Goal: Book appointment/travel/reservation

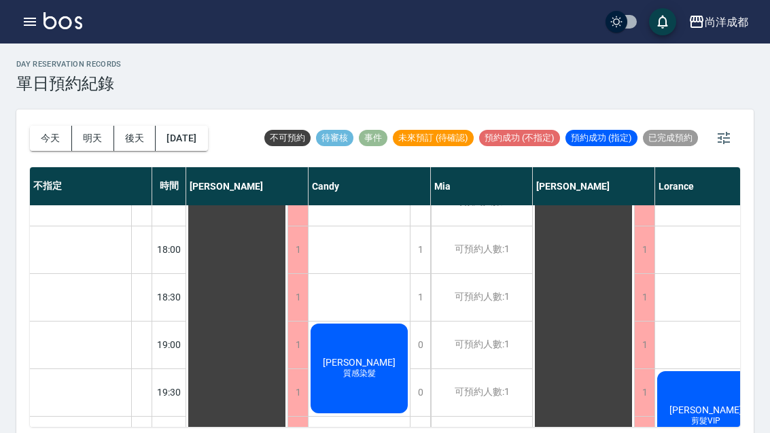
scroll to position [738, 0]
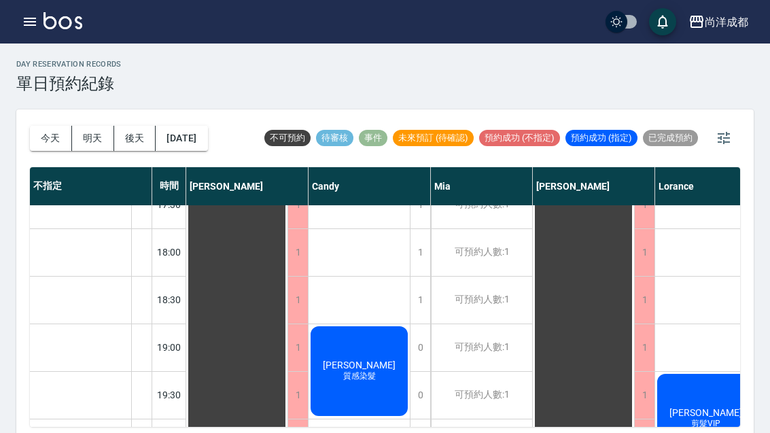
click at [62, 144] on button "今天" at bounding box center [51, 138] width 42 height 25
click at [61, 144] on button "今天" at bounding box center [51, 138] width 42 height 25
click at [54, 147] on button "今天" at bounding box center [51, 138] width 42 height 25
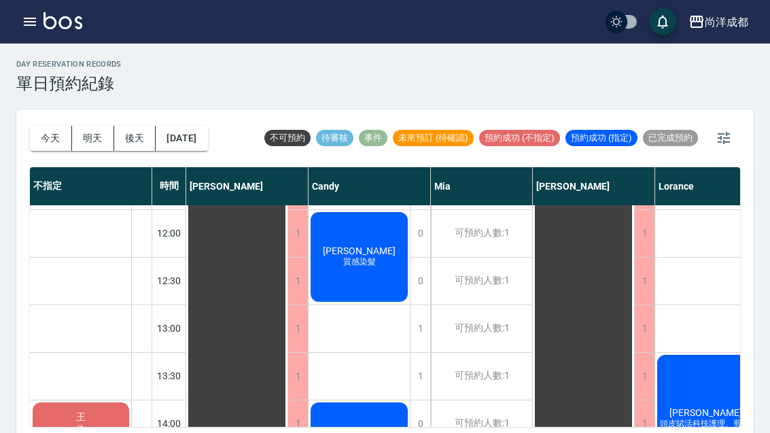
scroll to position [185, 0]
click at [81, 131] on button "明天" at bounding box center [93, 138] width 42 height 25
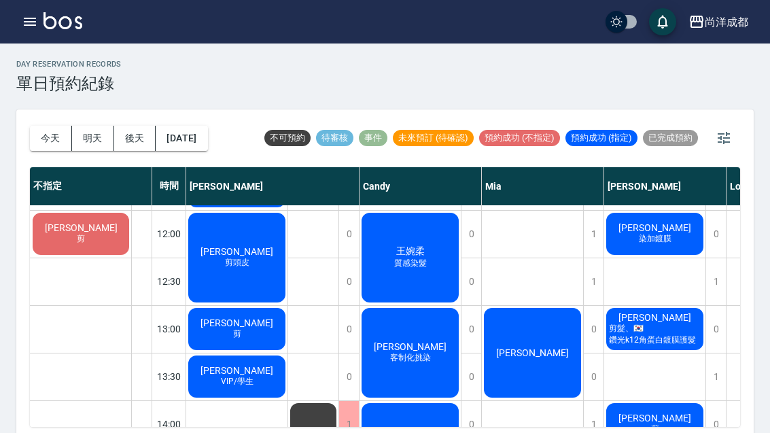
click at [50, 134] on button "今天" at bounding box center [51, 138] width 42 height 25
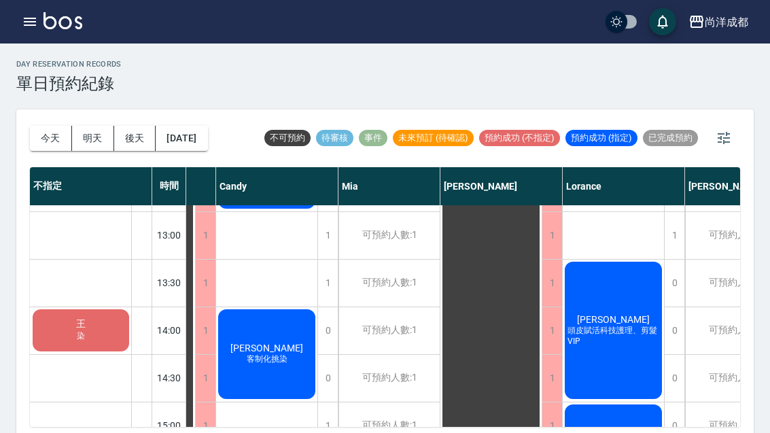
scroll to position [255, 95]
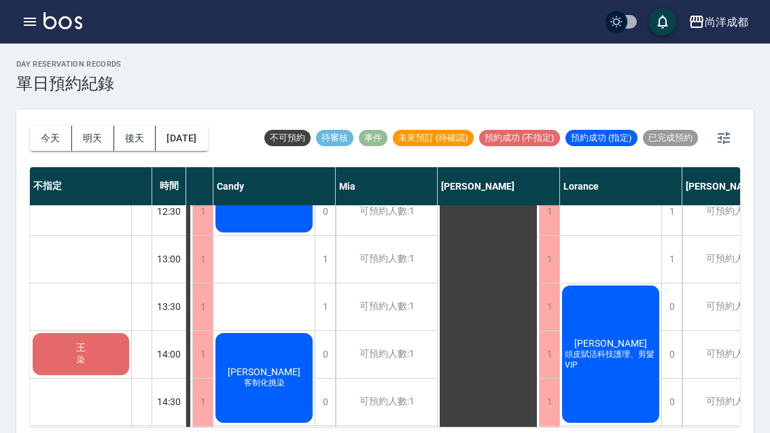
click at [82, 353] on span "王" at bounding box center [80, 348] width 15 height 12
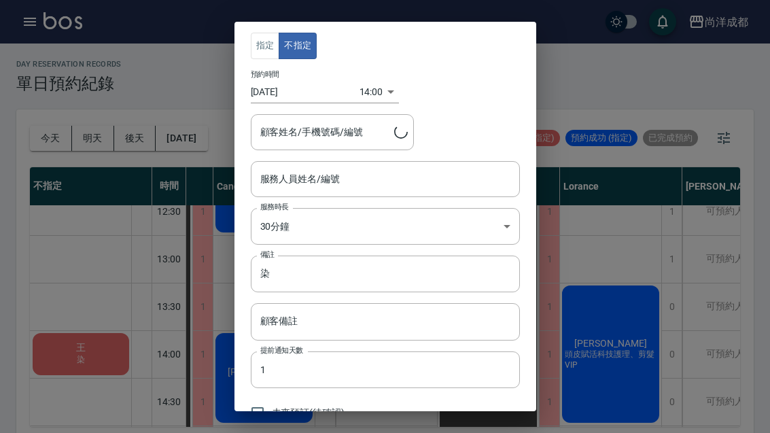
type input "王/0970376587"
click at [634, 87] on div "指定 不指定 預約時間 [DATE] 14:00 1759557600000 顧客姓名/手機號碼/編號 王/0970376587 顧客姓名/手機號碼/編號 服…" at bounding box center [385, 216] width 770 height 433
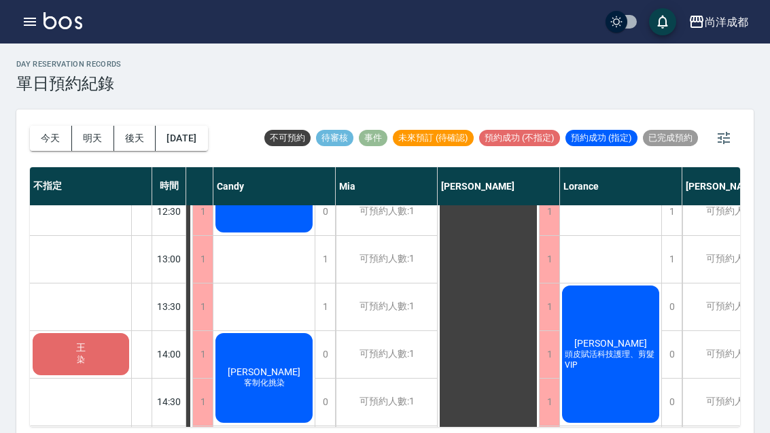
click at [103, 132] on button "明天" at bounding box center [93, 138] width 42 height 25
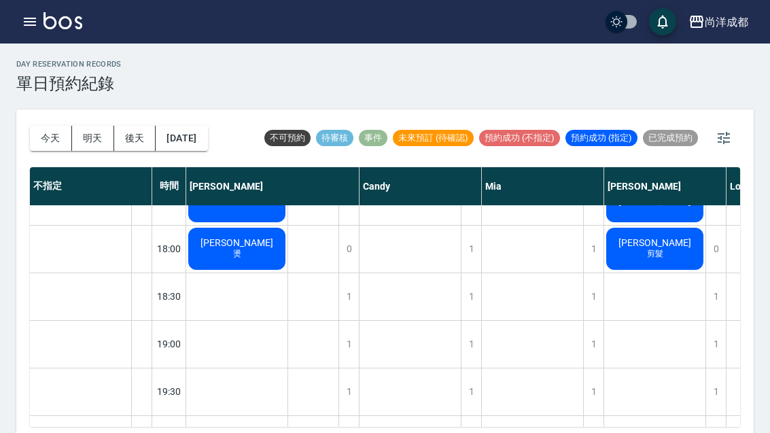
click at [44, 143] on button "今天" at bounding box center [51, 138] width 42 height 25
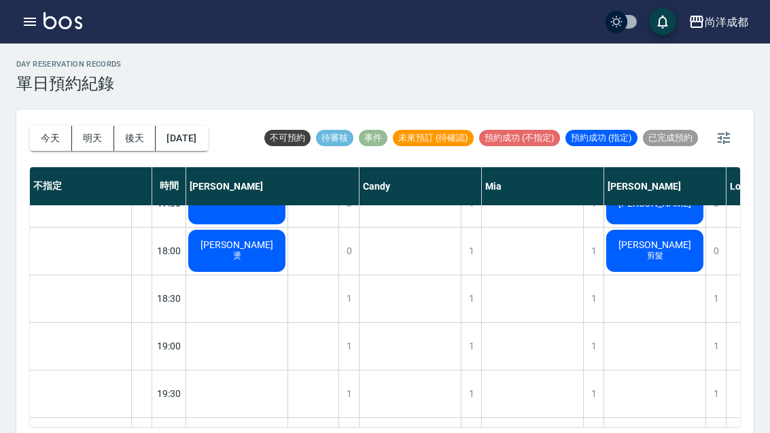
click at [43, 143] on div at bounding box center [385, 216] width 770 height 433
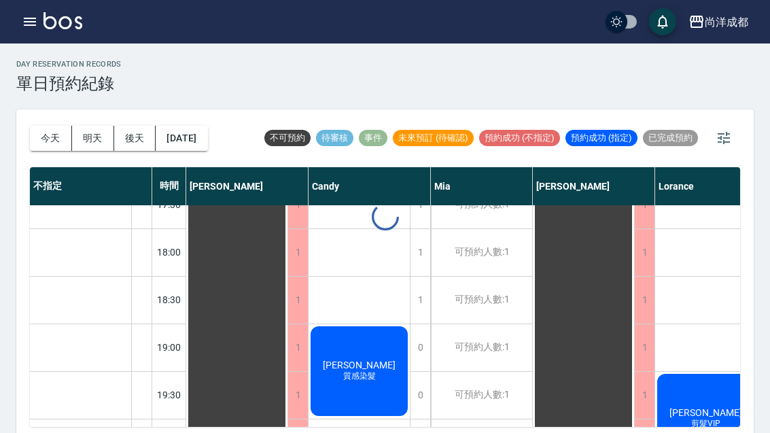
click at [56, 146] on button "今天" at bounding box center [51, 138] width 42 height 25
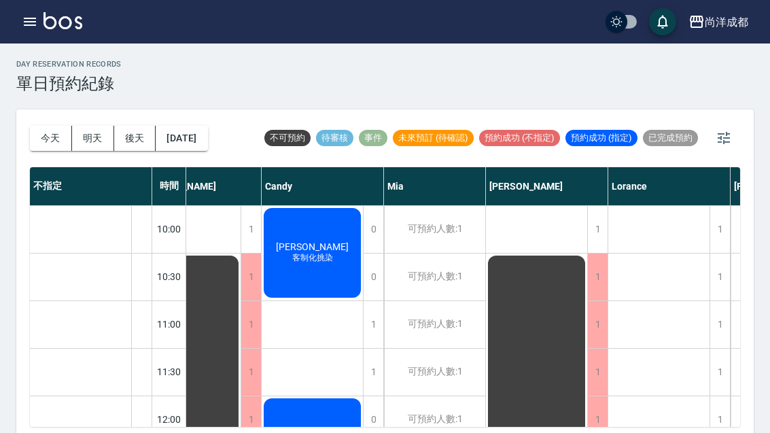
click at [41, 136] on button "今天" at bounding box center [51, 138] width 42 height 25
click at [41, 135] on button "今天" at bounding box center [51, 138] width 42 height 25
click at [52, 137] on button "今天" at bounding box center [51, 138] width 42 height 25
click at [58, 134] on button "今天" at bounding box center [51, 138] width 42 height 25
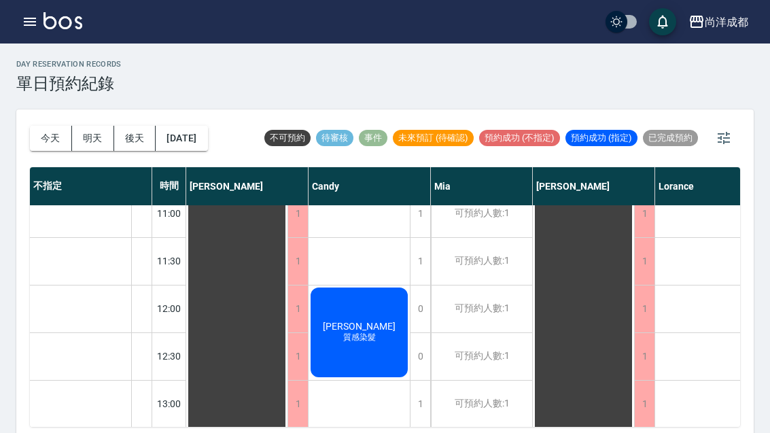
scroll to position [111, 0]
click at [147, 302] on div at bounding box center [141, 308] width 20 height 47
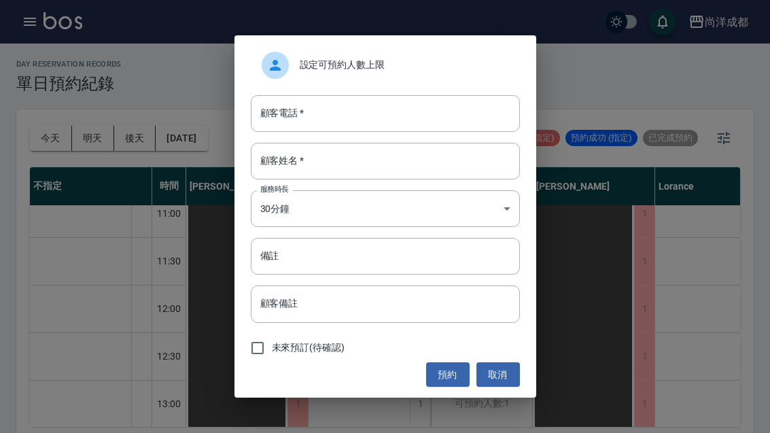
click at [352, 120] on input "顧客電話   *" at bounding box center [385, 113] width 269 height 37
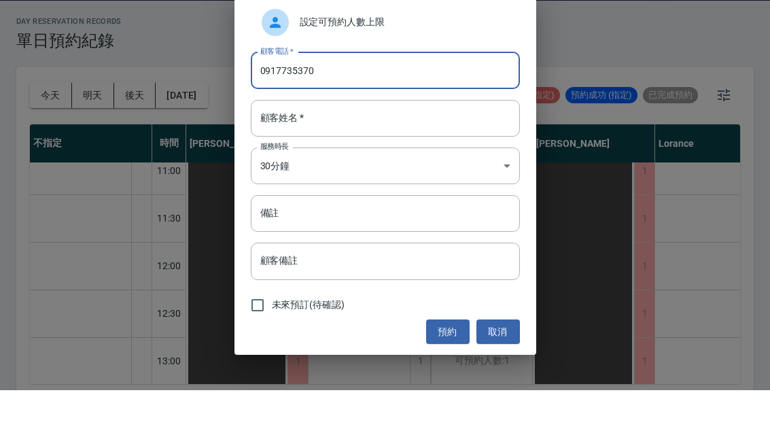
type input "0917735370"
click at [367, 143] on input "顧客姓名   *" at bounding box center [385, 161] width 269 height 37
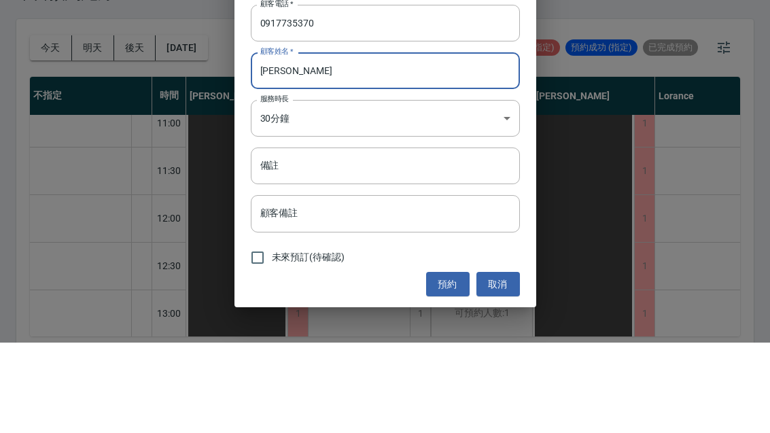
scroll to position [47, 0]
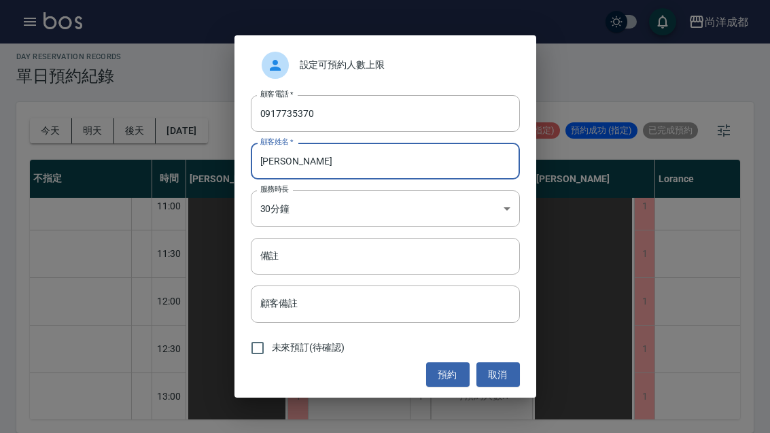
type input "[PERSON_NAME]"
click at [322, 257] on input "備註" at bounding box center [385, 256] width 269 height 37
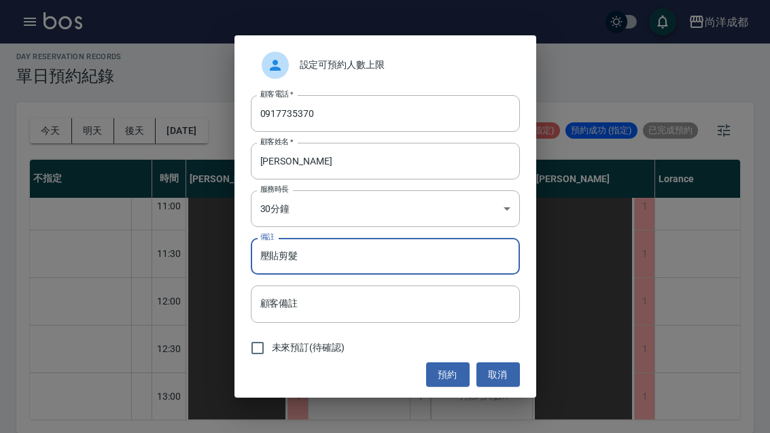
click at [342, 261] on input "壓貼剪髮" at bounding box center [385, 256] width 269 height 37
type input "壓貼剪髮"
click at [447, 378] on button "預約" at bounding box center [447, 374] width 43 height 25
